Goal: Check status: Check status

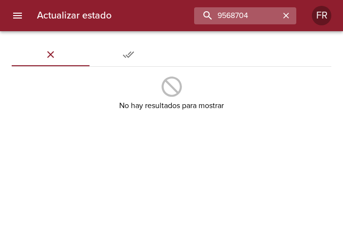
click at [229, 16] on input "9568704" at bounding box center [237, 15] width 86 height 17
click at [230, 15] on input "9568704" at bounding box center [237, 15] width 86 height 17
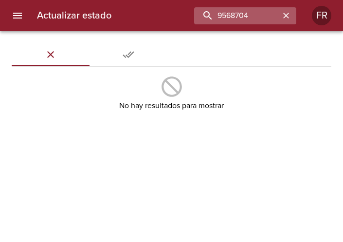
type input "9568704"
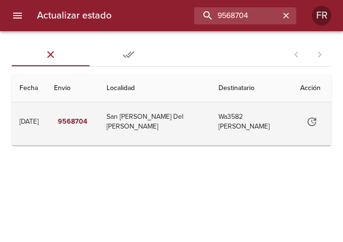
click at [185, 117] on td "San [PERSON_NAME] Del [PERSON_NAME]" at bounding box center [155, 121] width 112 height 39
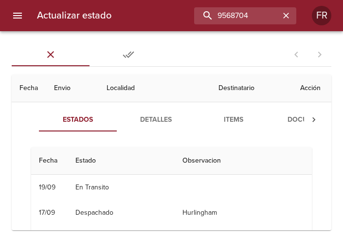
click at [160, 118] on span "Detalles" at bounding box center [156, 120] width 66 height 12
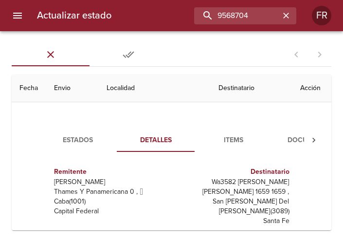
scroll to position [26, 0]
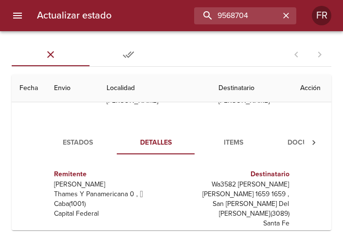
click at [257, 147] on span "Items" at bounding box center [234, 143] width 66 height 12
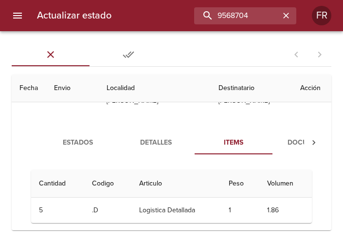
click at [285, 147] on span "Documentos" at bounding box center [311, 143] width 66 height 12
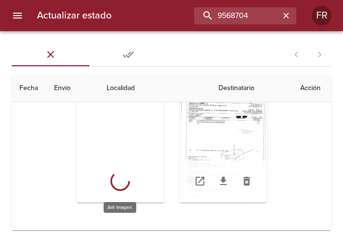
scroll to position [101, 0]
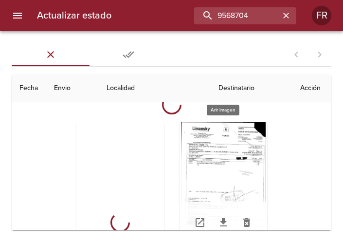
click at [214, 172] on div "Tabla de envíos del cliente" at bounding box center [224, 183] width 88 height 122
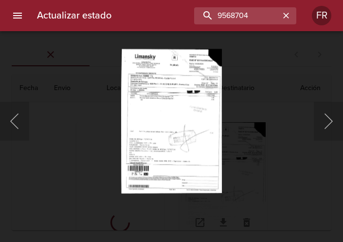
click at [172, 135] on div "This image failed to load" at bounding box center [171, 121] width 343 height 242
drag, startPoint x: 182, startPoint y: 144, endPoint x: 195, endPoint y: 91, distance: 54.5
click at [195, 91] on div "This image failed to load" at bounding box center [171, 121] width 343 height 242
click at [28, 116] on button "Anterior" at bounding box center [14, 121] width 29 height 39
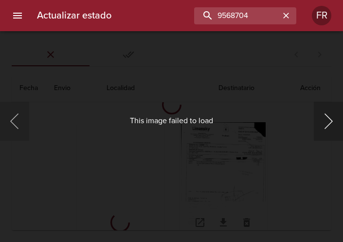
click at [315, 121] on button "Siguiente" at bounding box center [328, 121] width 29 height 39
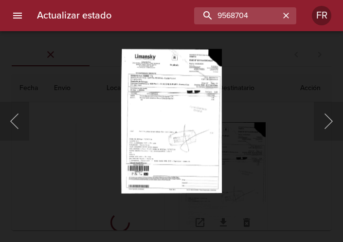
click at [224, 130] on div "This image failed to load" at bounding box center [171, 121] width 343 height 242
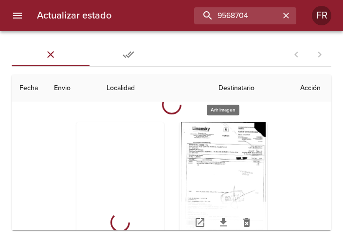
click at [193, 159] on div "Tabla de envíos del cliente" at bounding box center [224, 183] width 88 height 122
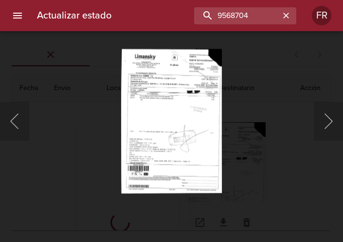
click at [166, 88] on div "This image failed to load" at bounding box center [171, 121] width 343 height 242
click at [20, 123] on button "Anterior" at bounding box center [14, 121] width 29 height 39
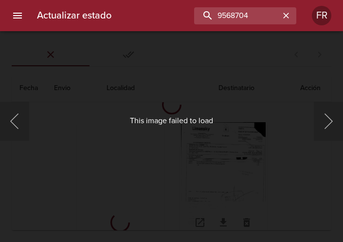
click at [288, 98] on div "This image failed to load" at bounding box center [171, 121] width 343 height 242
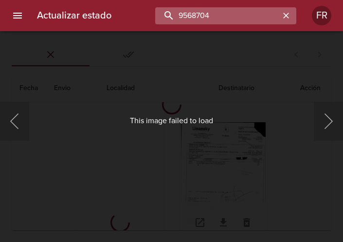
click at [274, 16] on input "9568704" at bounding box center [217, 15] width 125 height 17
click at [282, 16] on icon "button" at bounding box center [286, 16] width 10 height 10
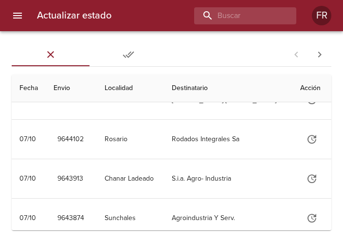
scroll to position [0, 0]
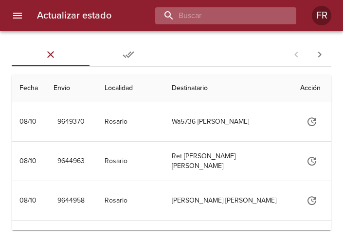
click at [230, 19] on input "buscar" at bounding box center [217, 15] width 125 height 17
paste input "9568704"
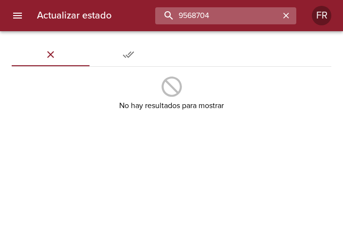
click at [230, 19] on input "9568704" at bounding box center [217, 15] width 125 height 17
type input "9568704"
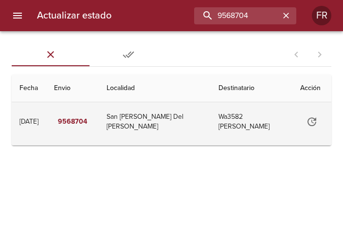
click at [288, 126] on td "Wa3582 [PERSON_NAME]" at bounding box center [252, 121] width 82 height 39
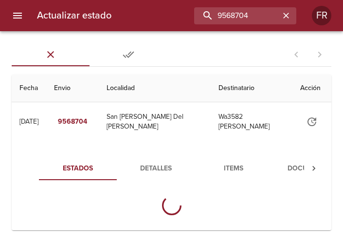
click at [314, 170] on icon "Tabla de envíos del cliente" at bounding box center [314, 169] width 10 height 10
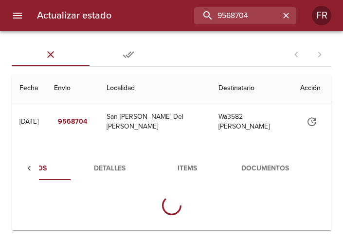
click at [280, 167] on span "Documentos" at bounding box center [265, 169] width 66 height 12
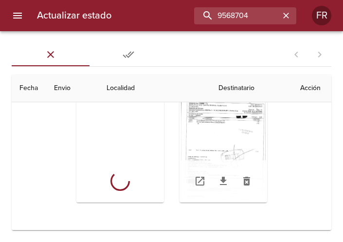
scroll to position [149, 0]
click at [196, 177] on icon "Tabla de envíos del cliente" at bounding box center [200, 181] width 9 height 9
